Goal: Transaction & Acquisition: Purchase product/service

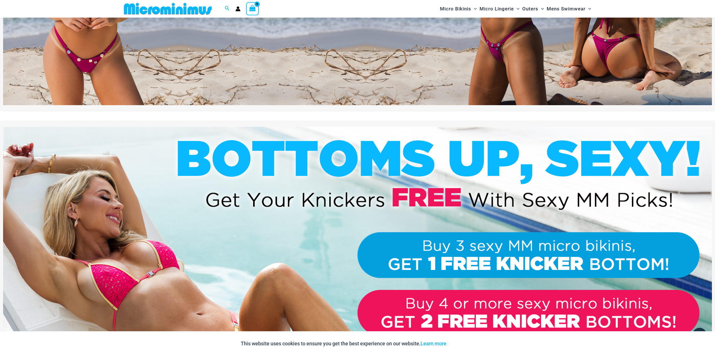
scroll to position [224, 0]
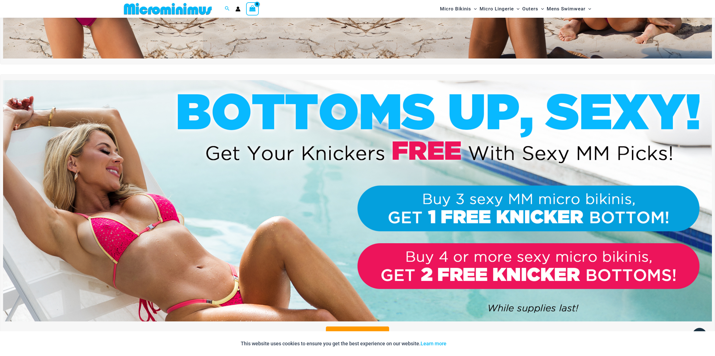
click at [566, 205] on img at bounding box center [357, 200] width 709 height 241
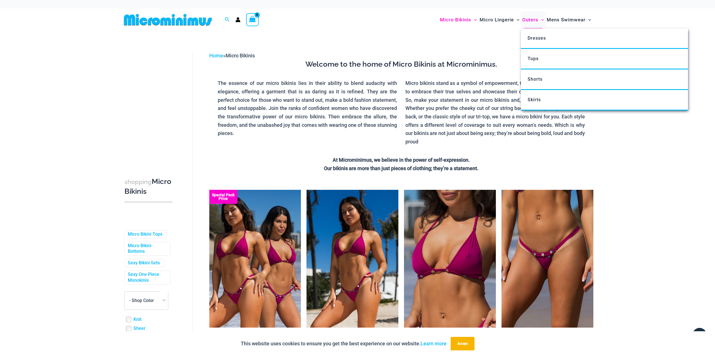
click at [533, 19] on span "Outers" at bounding box center [530, 20] width 16 height 14
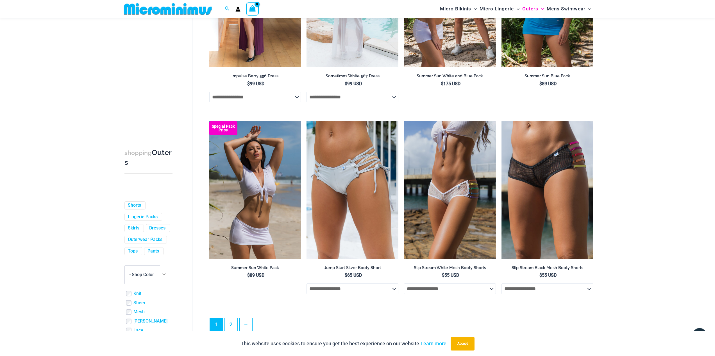
scroll to position [1365, 0]
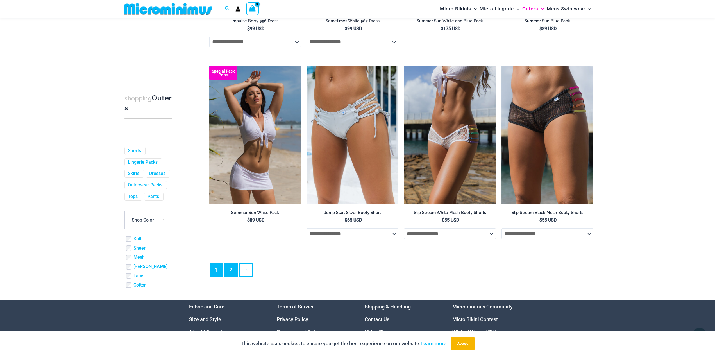
click at [232, 275] on link "2" at bounding box center [231, 269] width 13 height 13
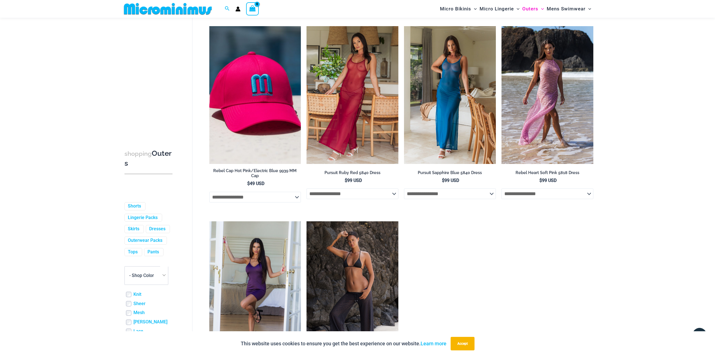
scroll to position [678, 0]
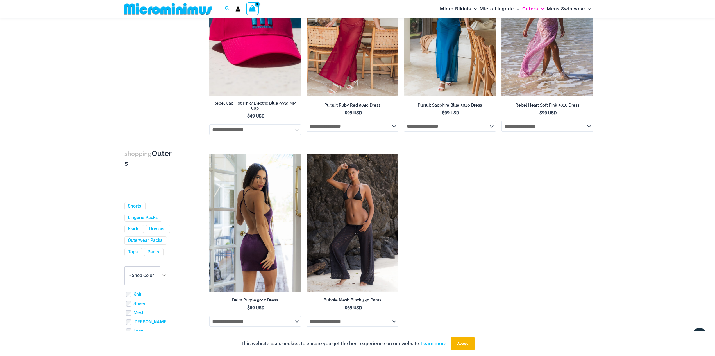
click at [251, 210] on img at bounding box center [255, 223] width 92 height 138
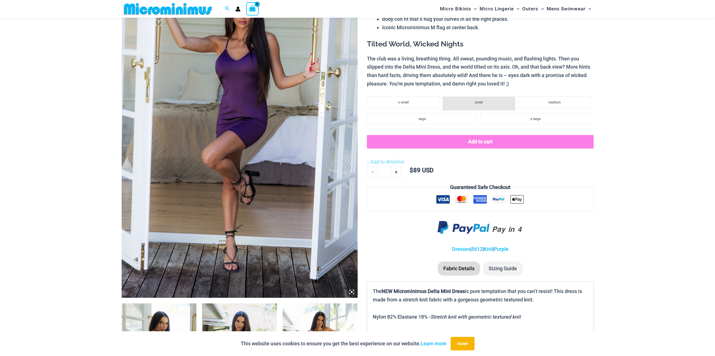
scroll to position [224, 0]
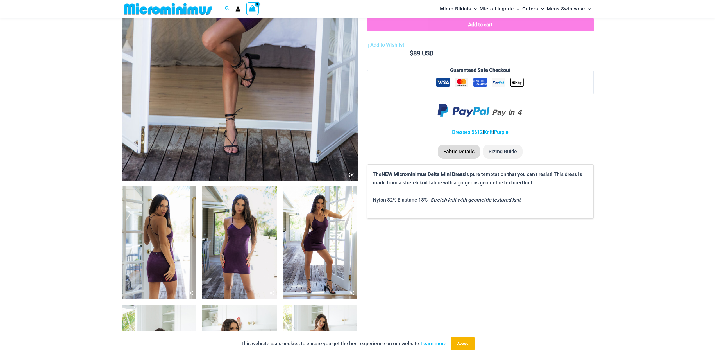
click at [172, 228] on img at bounding box center [159, 242] width 75 height 112
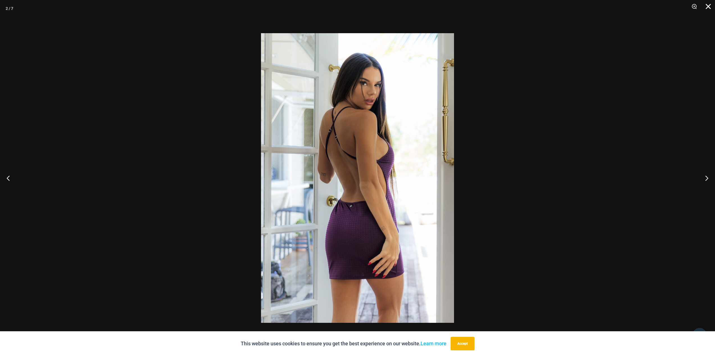
click at [710, 8] on button "Close" at bounding box center [706, 8] width 14 height 17
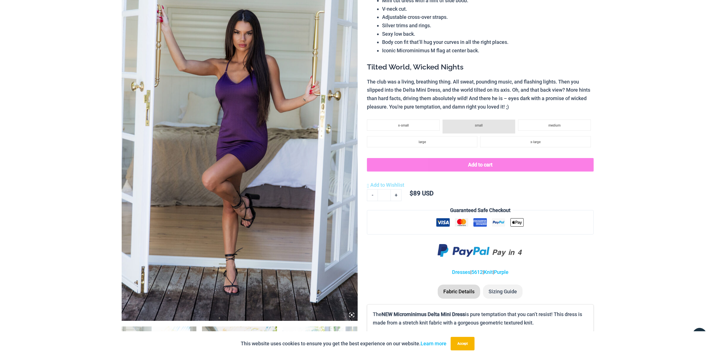
scroll to position [0, 0]
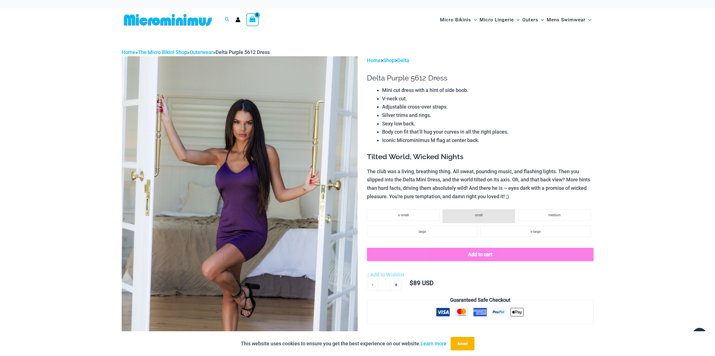
click at [147, 21] on img at bounding box center [168, 19] width 92 height 13
